Goal: Communication & Community: Participate in discussion

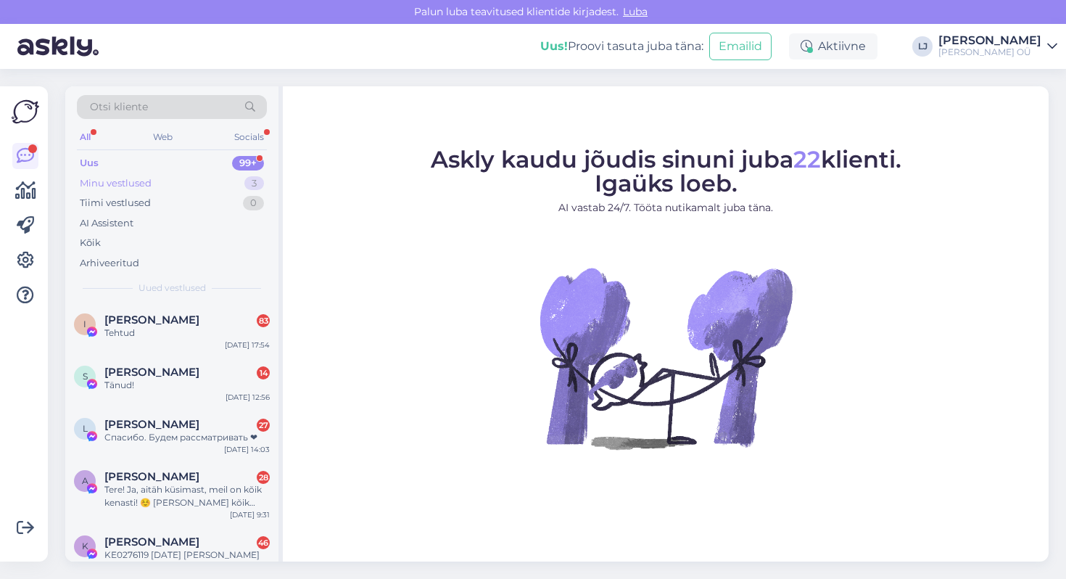
click at [136, 181] on div "Minu vestlused" at bounding box center [116, 183] width 72 height 15
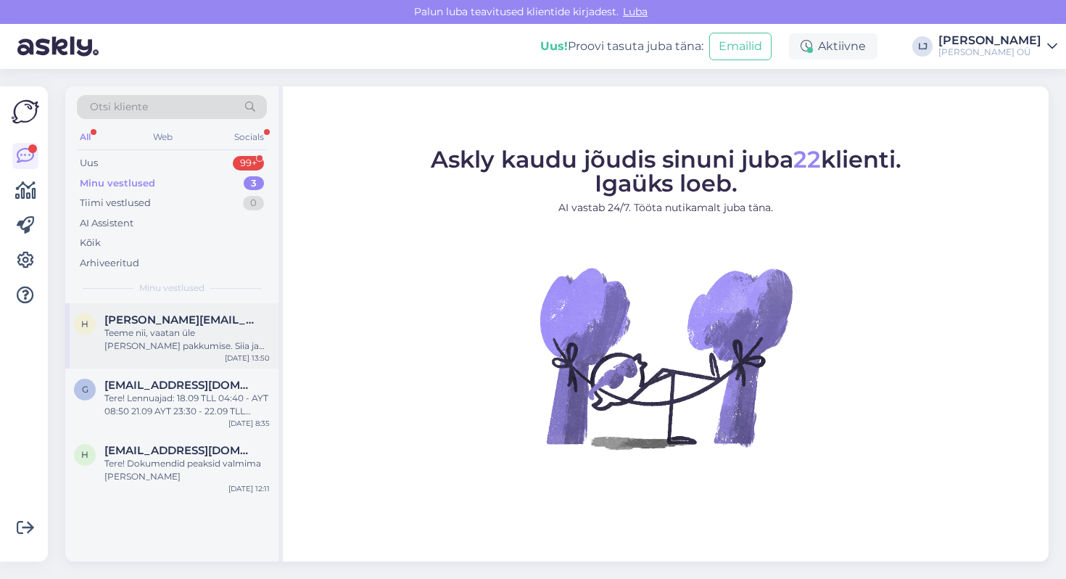
click at [160, 337] on div "Teeme nii, vaatan üle ja saadan pakkumise. Siia ja emaili teile" at bounding box center [186, 339] width 165 height 26
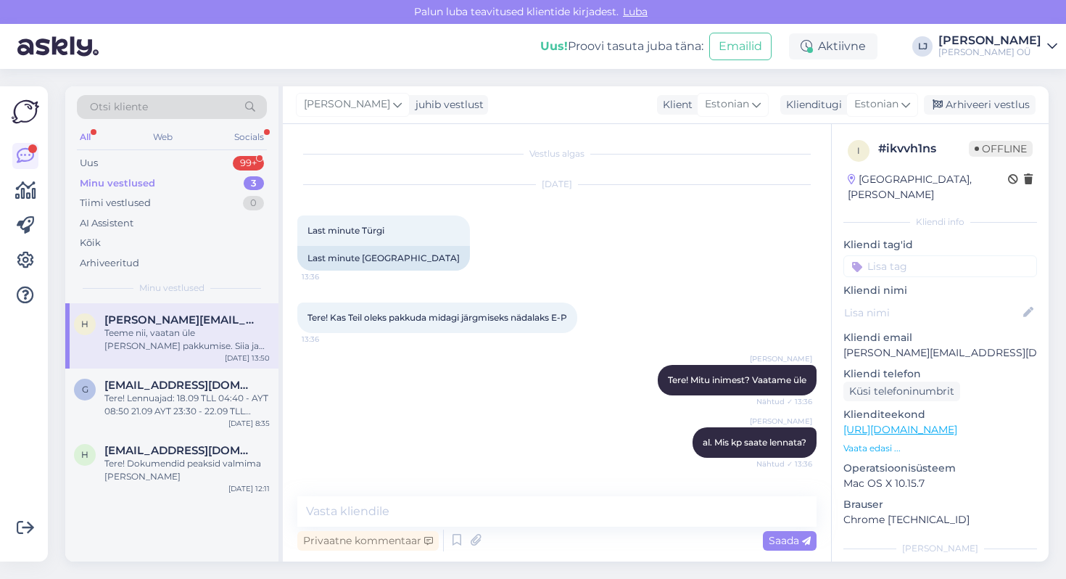
scroll to position [716, 0]
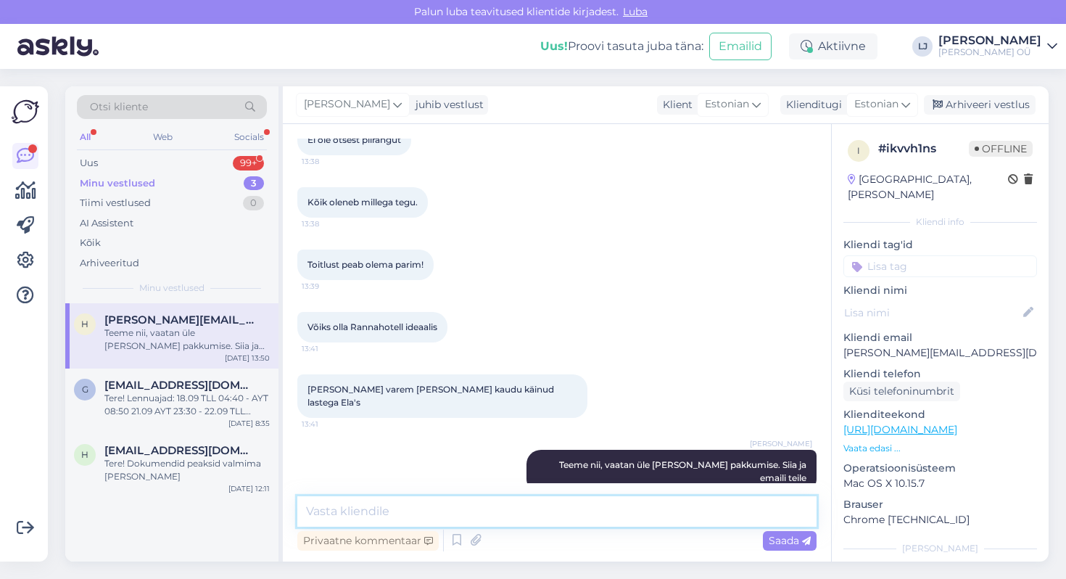
click at [541, 508] on textarea at bounding box center [556, 511] width 519 height 30
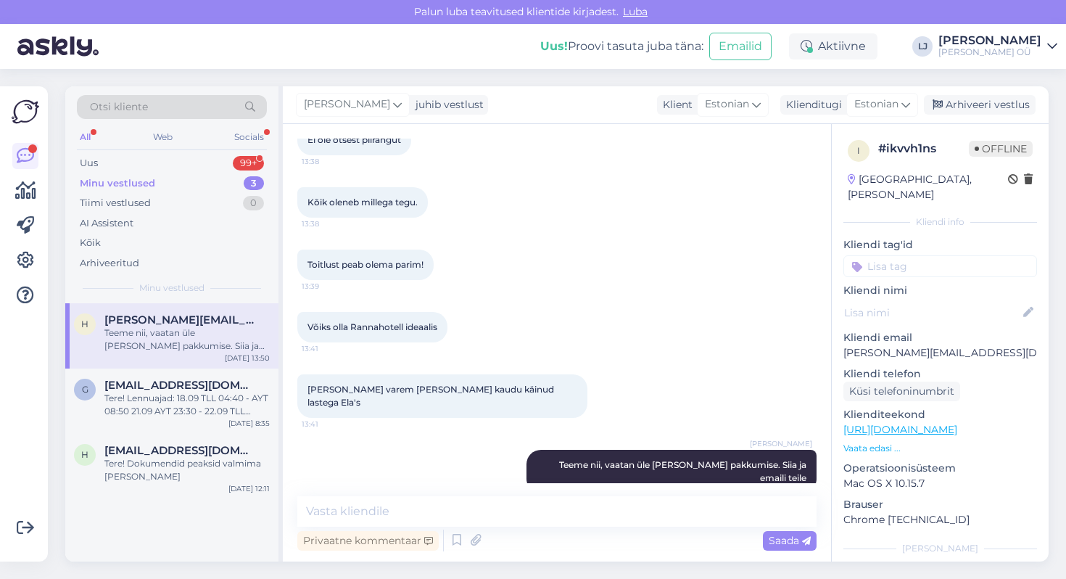
click at [886, 442] on p "Vaata edasi ..." at bounding box center [941, 448] width 194 height 13
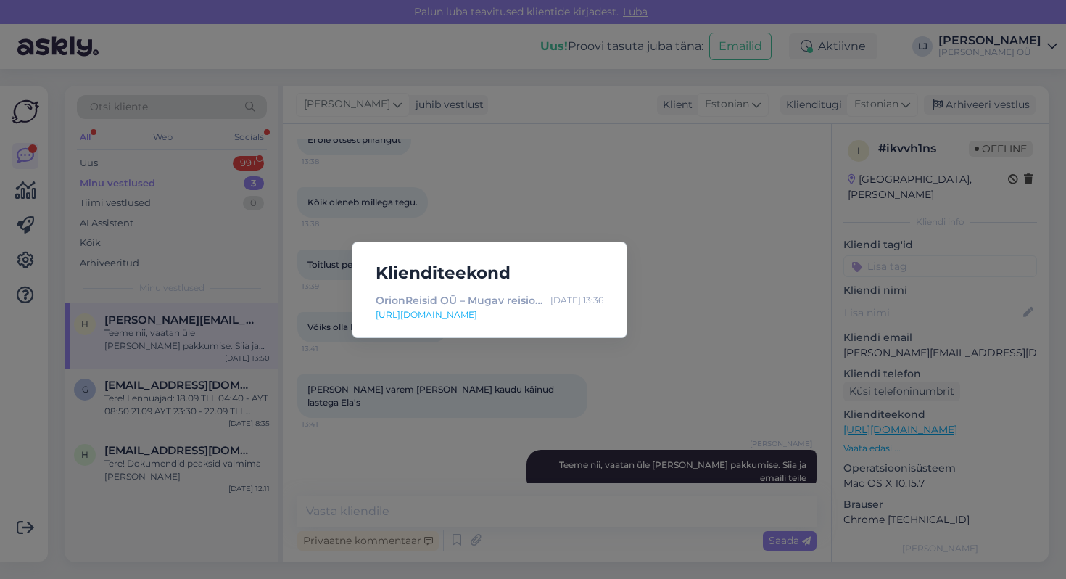
click at [638, 345] on div "Klienditeekond OrionReisid OÜ – Mugav reisiotsing – broneeri ise! Sep 12 13:36 …" at bounding box center [533, 289] width 1066 height 579
